Goal: Find specific page/section: Find specific page/section

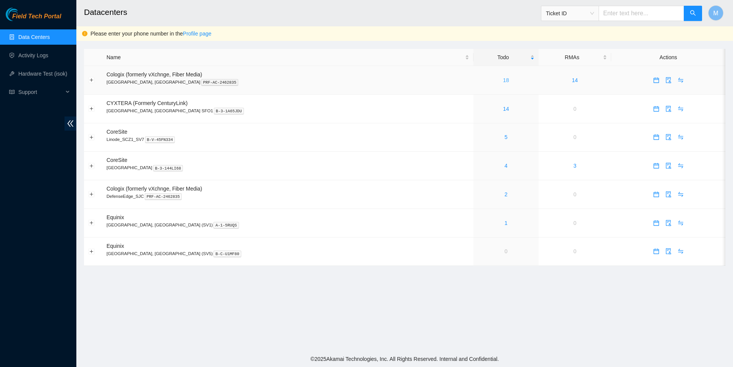
click at [503, 82] on link "18" at bounding box center [506, 80] width 6 height 6
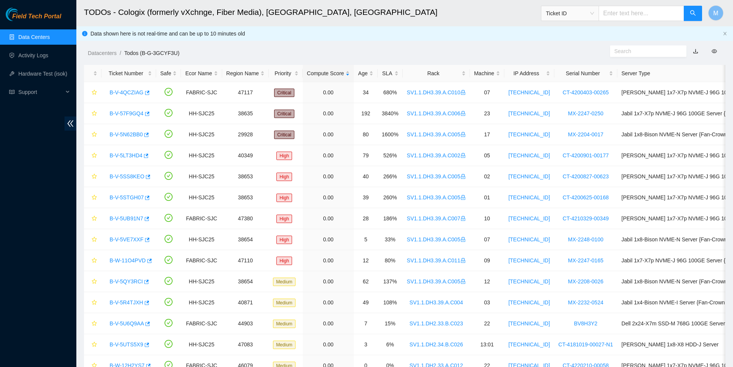
click at [24, 35] on link "Data Centers" at bounding box center [33, 37] width 31 height 6
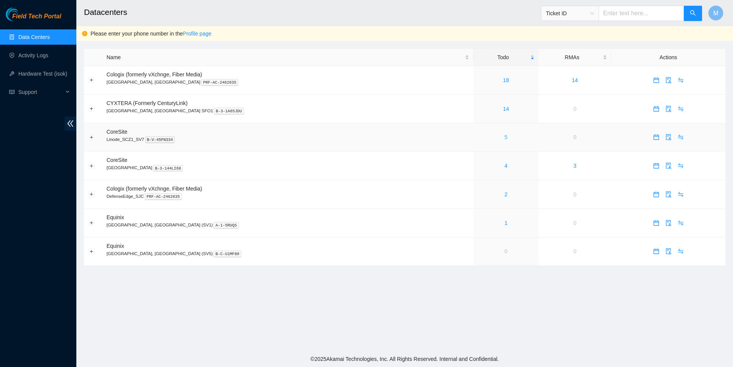
click at [505, 140] on link "5" at bounding box center [506, 137] width 3 height 6
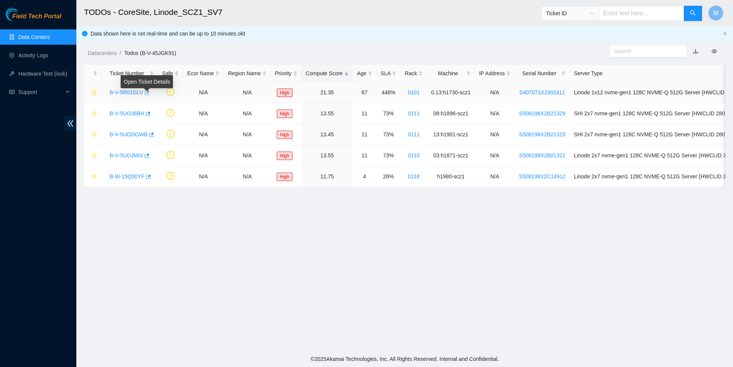
click at [149, 95] on icon "button" at bounding box center [146, 92] width 5 height 5
click at [150, 113] on icon "button" at bounding box center [147, 113] width 5 height 5
click at [43, 34] on link "Data Centers" at bounding box center [33, 37] width 31 height 6
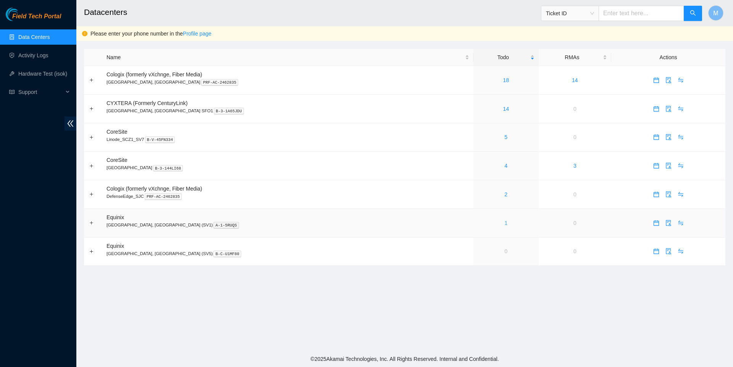
click at [505, 226] on link "1" at bounding box center [506, 223] width 3 height 6
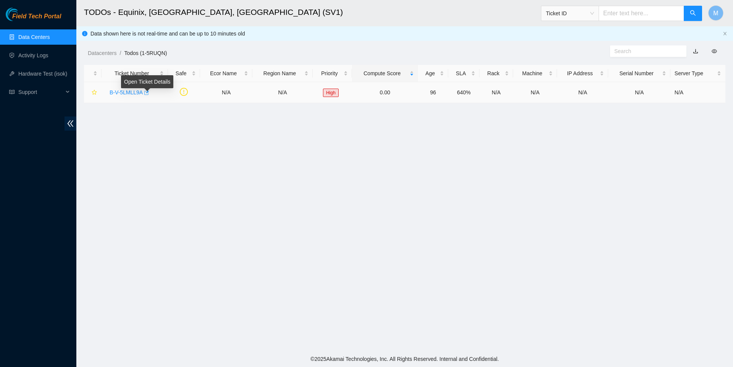
click at [149, 94] on icon "button" at bounding box center [145, 92] width 5 height 5
click at [25, 39] on link "Data Centers" at bounding box center [33, 37] width 31 height 6
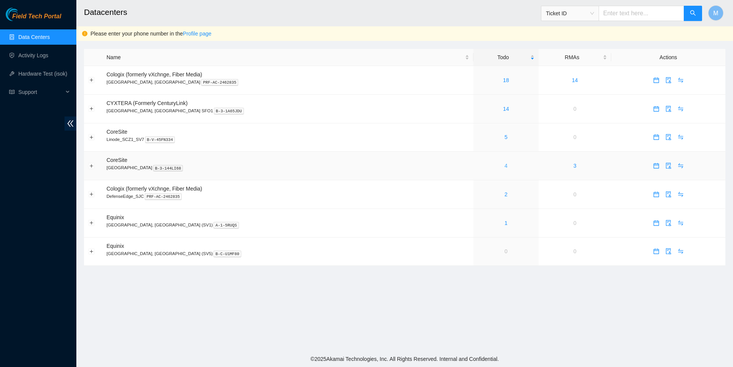
click at [505, 169] on link "4" at bounding box center [506, 166] width 3 height 6
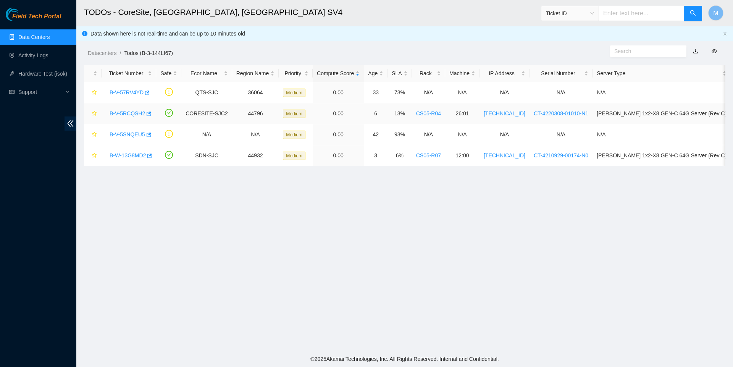
click at [121, 112] on link "B-V-5RCQSH2" at bounding box center [128, 113] width 36 height 6
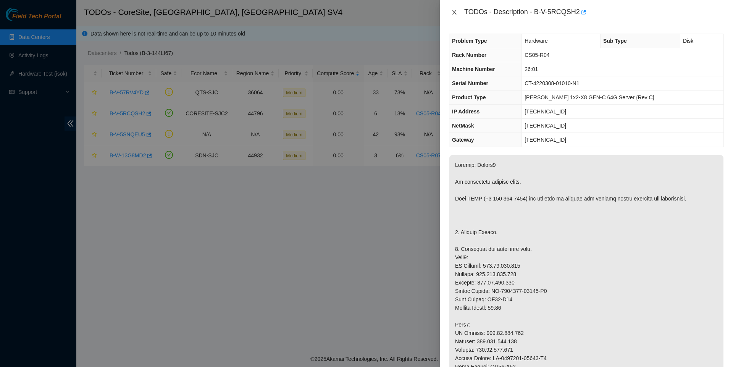
click at [453, 14] on icon "close" at bounding box center [454, 12] width 4 height 5
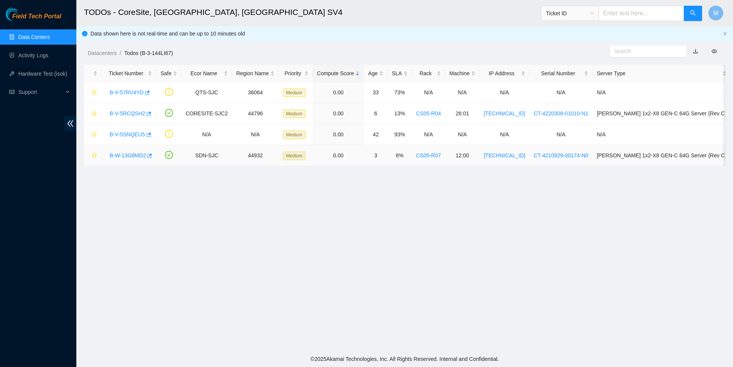
click at [121, 157] on link "B-W-13G8MD2" at bounding box center [128, 155] width 36 height 6
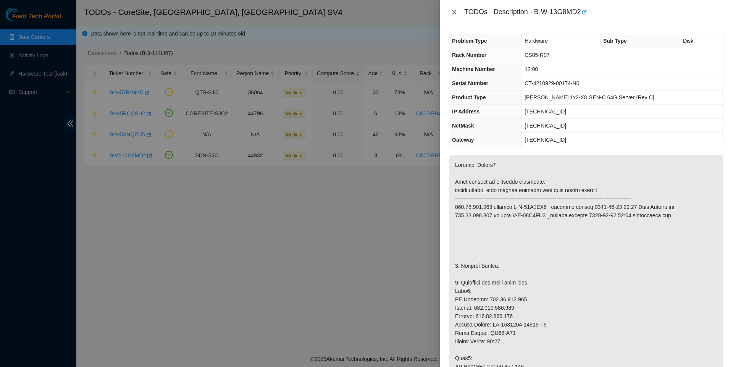
click at [452, 9] on button "Close" at bounding box center [454, 12] width 11 height 7
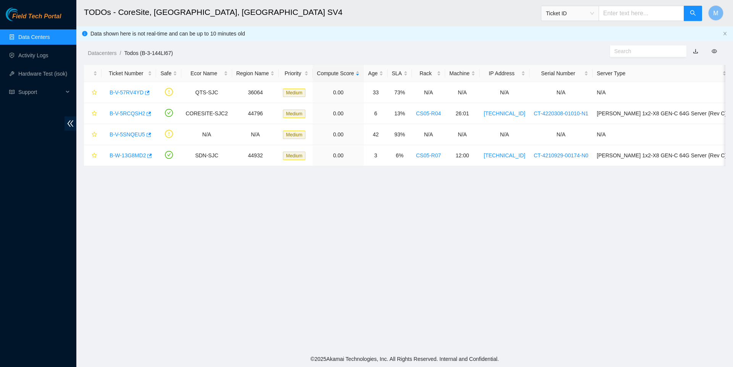
click at [36, 37] on link "Data Centers" at bounding box center [33, 37] width 31 height 6
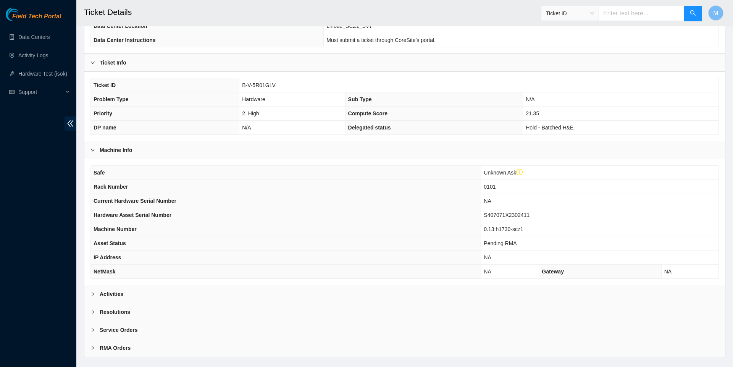
scroll to position [128, 0]
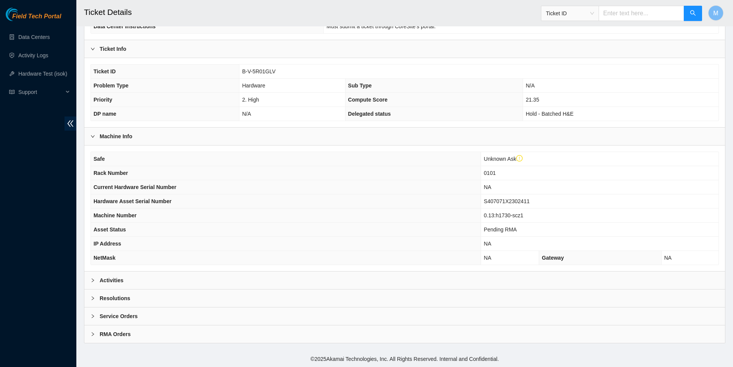
click at [95, 285] on div at bounding box center [95, 280] width 9 height 8
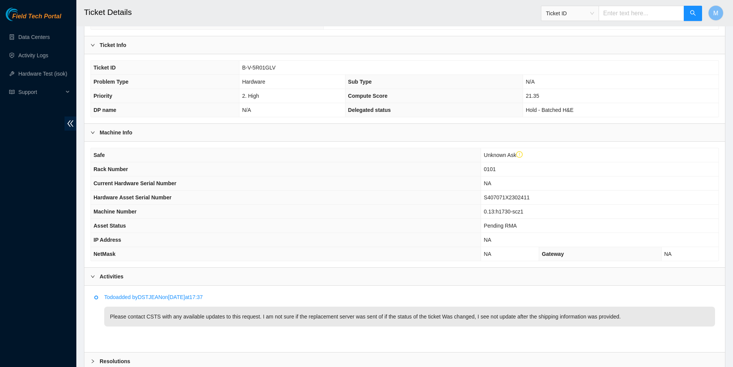
scroll to position [131, 0]
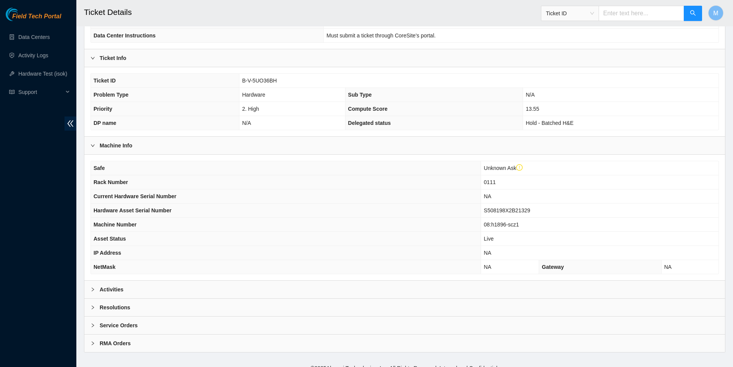
scroll to position [132, 0]
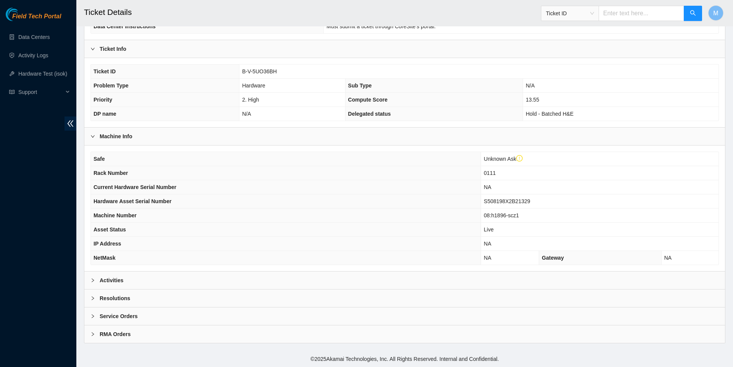
click at [91, 285] on div "Activities" at bounding box center [404, 281] width 641 height 18
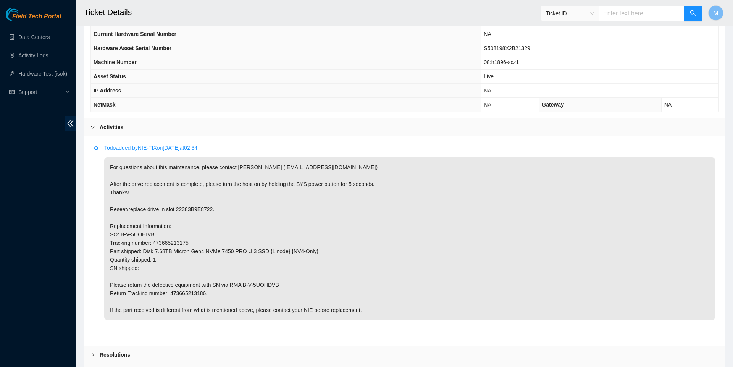
scroll to position [194, 0]
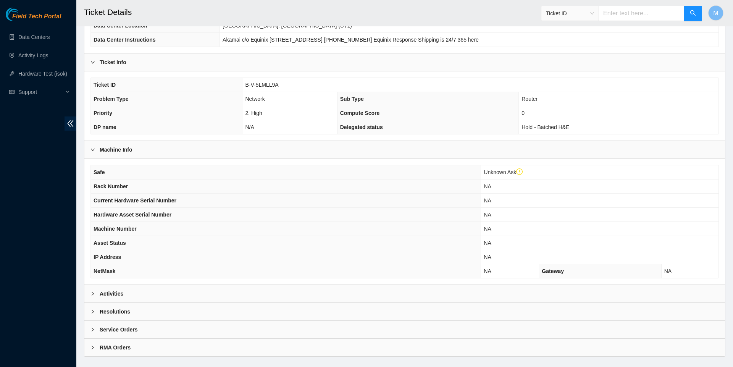
scroll to position [121, 0]
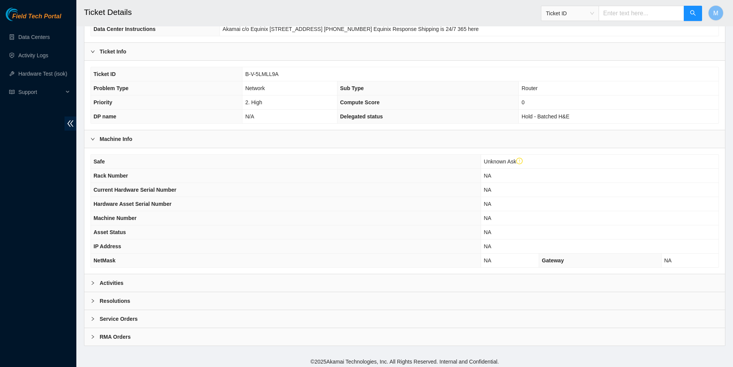
click at [92, 287] on div at bounding box center [95, 283] width 9 height 8
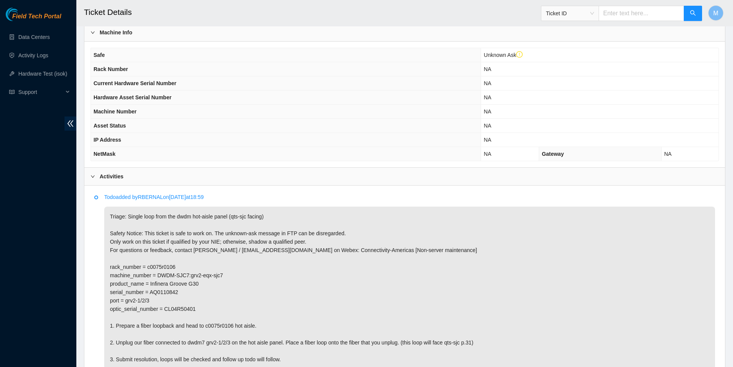
scroll to position [228, 0]
